Goal: Transaction & Acquisition: Purchase product/service

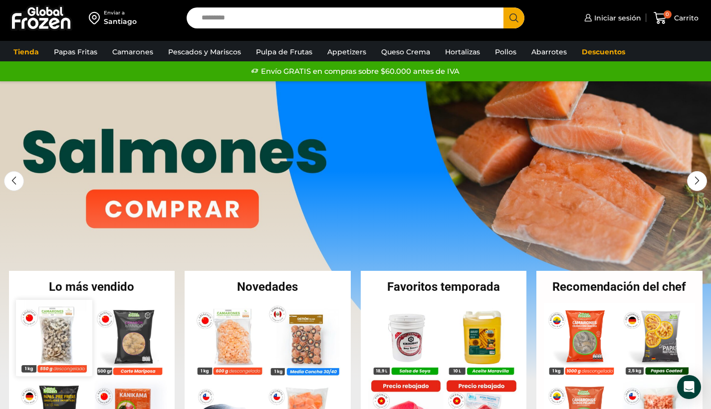
click at [67, 338] on img at bounding box center [54, 338] width 76 height 76
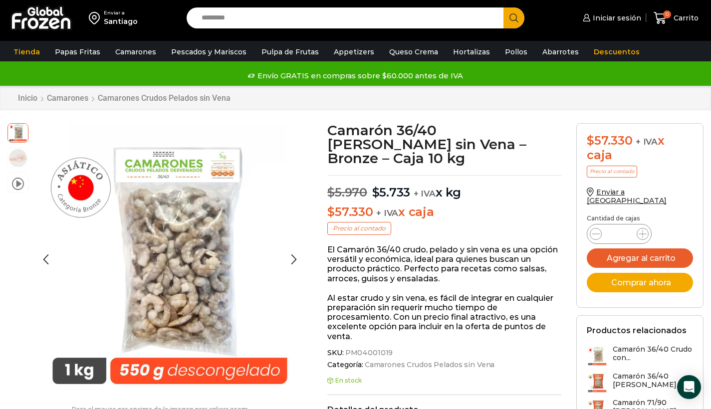
click at [186, 237] on div "video Pasa el mouse por encima de la imagen para aplicar zoom Camarón 36/40 Cru…" at bounding box center [160, 273] width 320 height 300
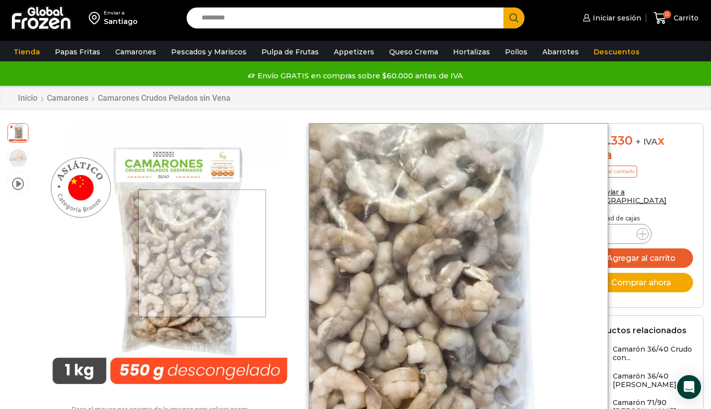
click at [203, 254] on div at bounding box center [202, 254] width 128 height 128
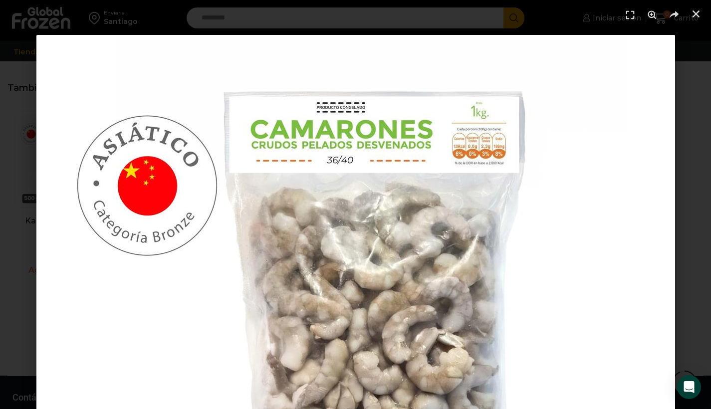
scroll to position [817, 0]
click at [697, 15] on icon "Cerrar (Esc)" at bounding box center [696, 14] width 10 height 10
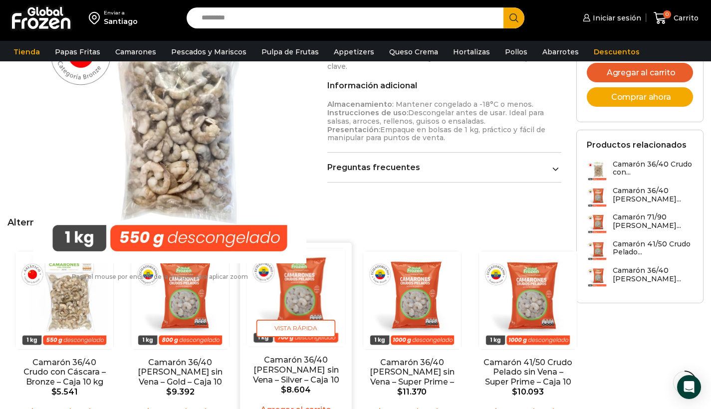
scroll to position [428, 0]
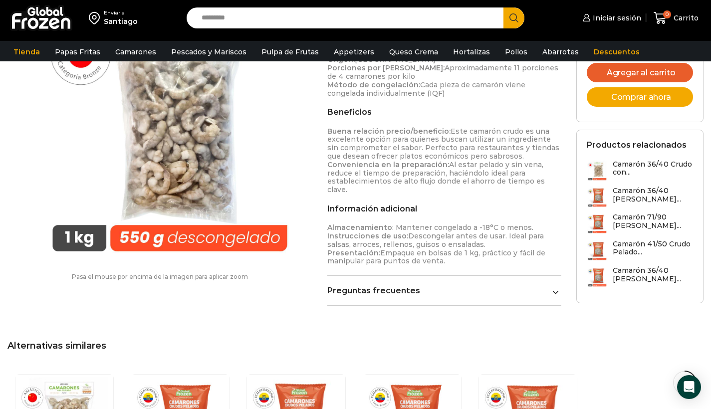
click at [226, 21] on input "Search input" at bounding box center [348, 17] width 302 height 21
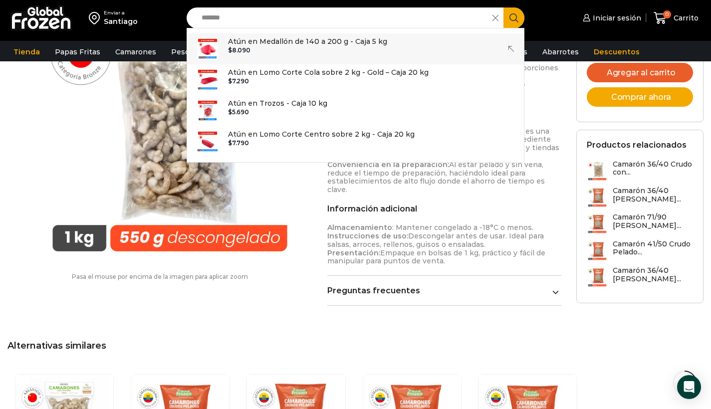
click at [246, 45] on p "Atún en Medallón de 140 a 200 g - Caja 5 kg" at bounding box center [307, 41] width 159 height 11
type input "**********"
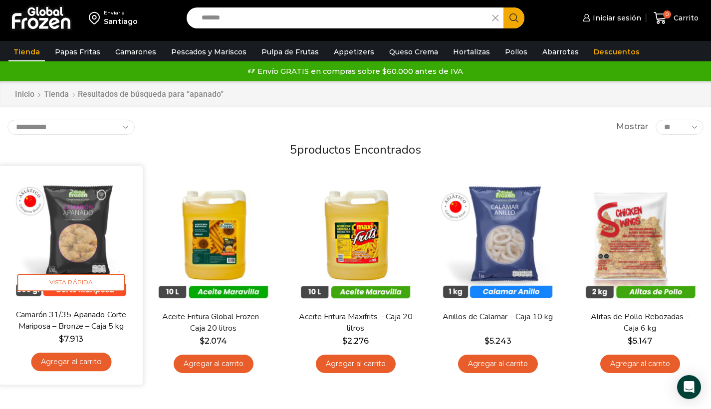
click at [84, 229] on img at bounding box center [71, 237] width 128 height 128
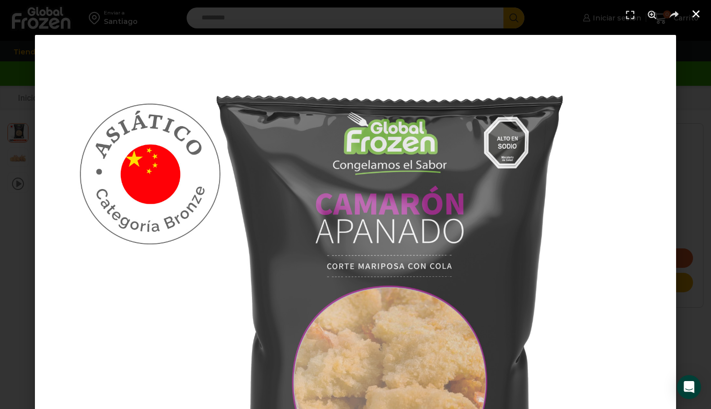
click at [697, 13] on use "Cerrar (Esc)" at bounding box center [696, 13] width 7 height 7
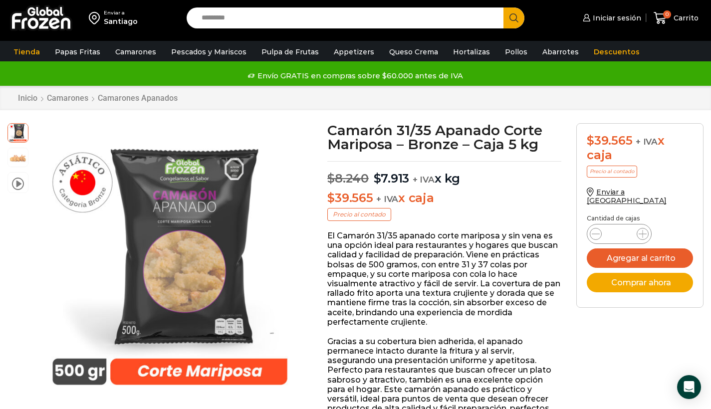
click at [226, 16] on input "Search input" at bounding box center [348, 17] width 302 height 21
type input "*******"
click at [514, 18] on button "Search" at bounding box center [514, 17] width 21 height 21
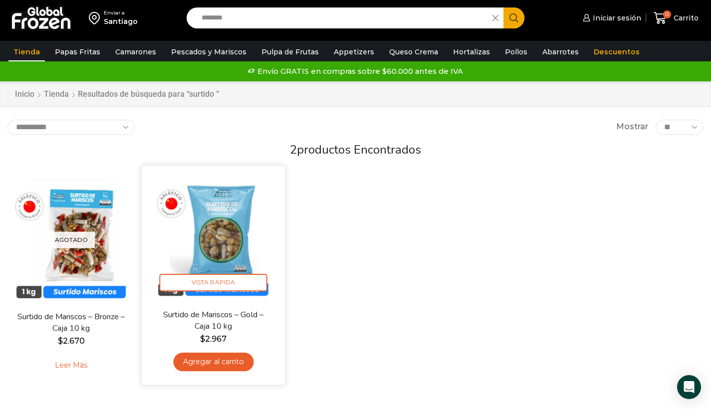
click at [216, 221] on img at bounding box center [213, 237] width 128 height 128
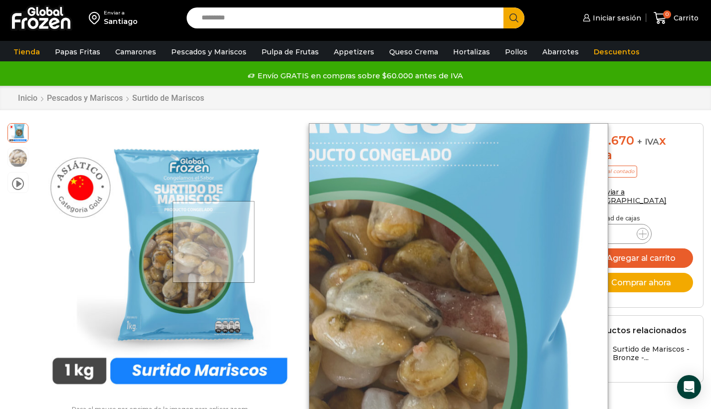
click at [215, 242] on div at bounding box center [214, 242] width 82 height 82
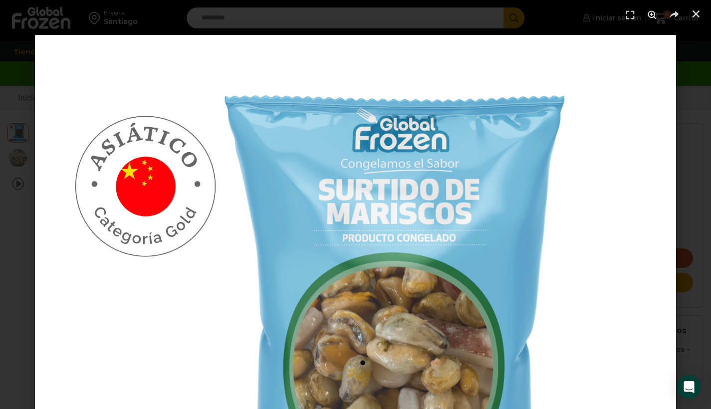
scroll to position [13, 0]
